Goal: Transaction & Acquisition: Book appointment/travel/reservation

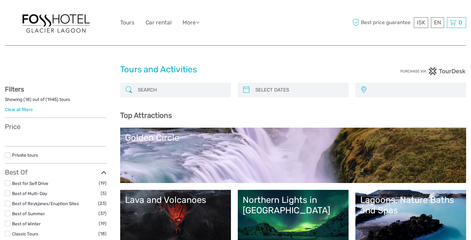
select select
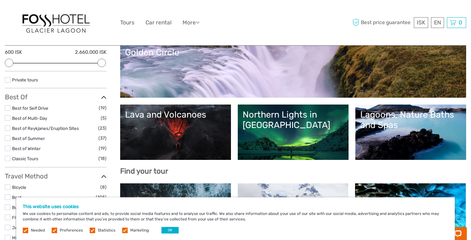
scroll to position [98, 0]
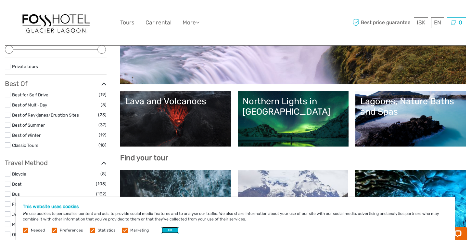
click at [168, 229] on button "OK" at bounding box center [170, 230] width 17 height 7
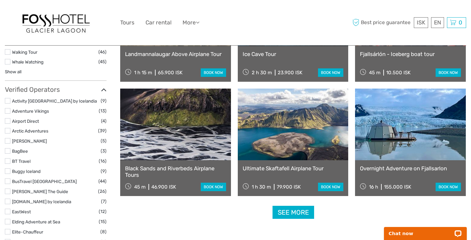
scroll to position [764, 0]
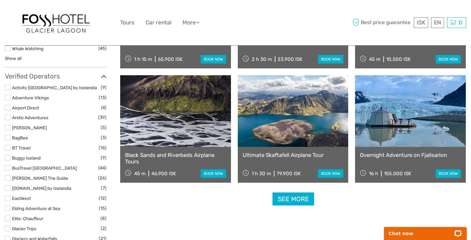
click at [294, 196] on link "See more" at bounding box center [294, 198] width 42 height 13
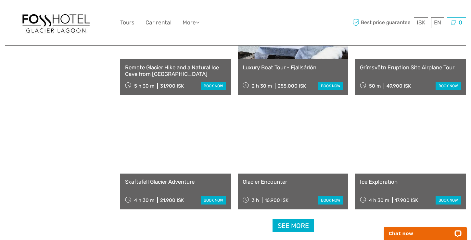
scroll to position [1303, 0]
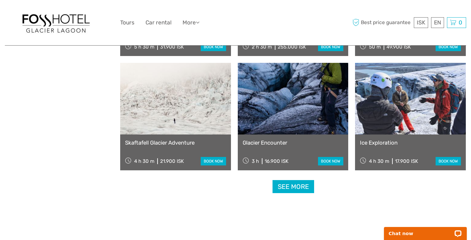
click at [300, 183] on link "See more" at bounding box center [294, 186] width 42 height 13
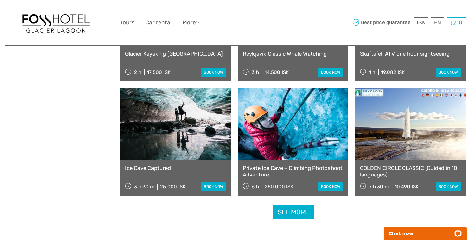
scroll to position [1968, 0]
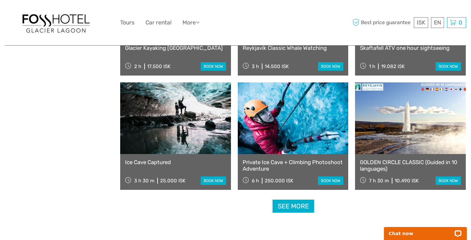
click at [301, 207] on link "See more" at bounding box center [294, 205] width 42 height 13
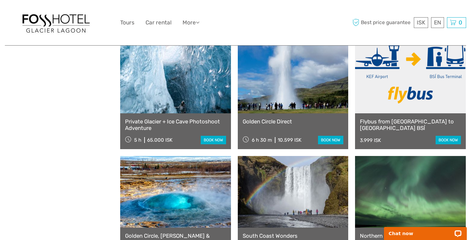
scroll to position [2631, 0]
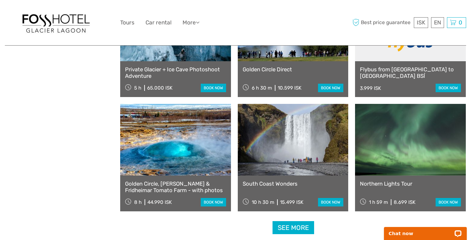
click at [286, 230] on link "See more" at bounding box center [294, 227] width 42 height 13
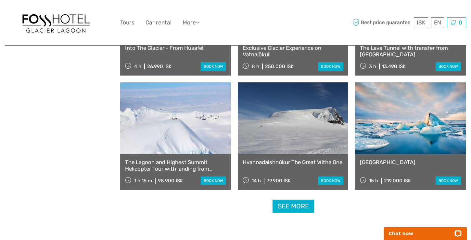
scroll to position [3339, 0]
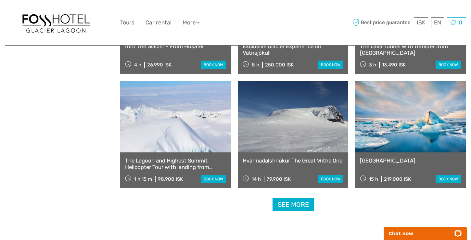
click at [301, 202] on link "See more" at bounding box center [294, 204] width 42 height 13
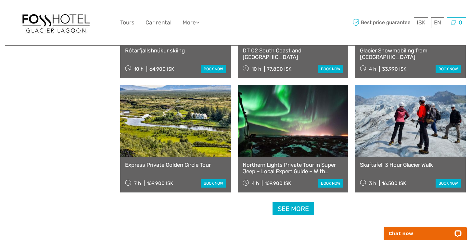
scroll to position [4022, 0]
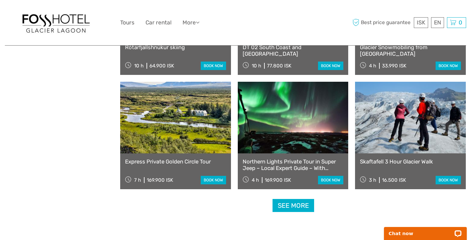
click at [302, 210] on link "See more" at bounding box center [294, 205] width 42 height 13
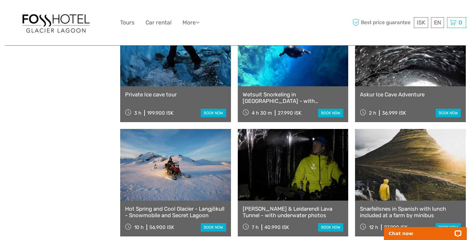
scroll to position [4689, 0]
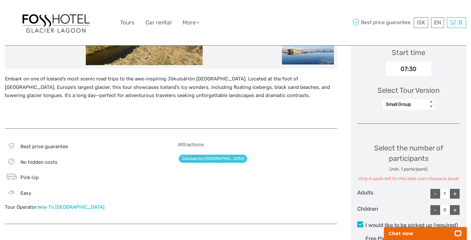
scroll to position [235, 0]
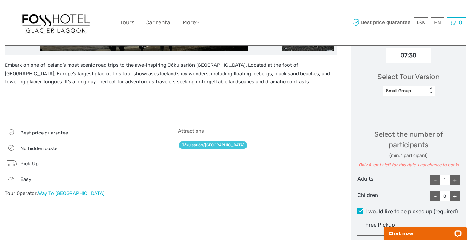
click at [50, 194] on link "Way To Iceland" at bounding box center [71, 193] width 67 height 6
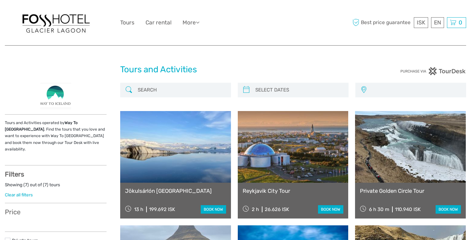
select select
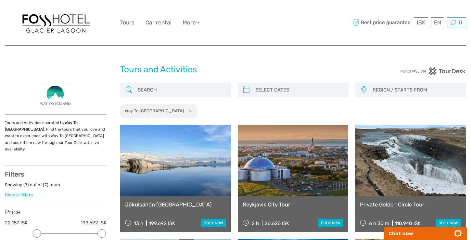
click at [59, 99] on img at bounding box center [55, 96] width 31 height 27
